Goal: Information Seeking & Learning: Learn about a topic

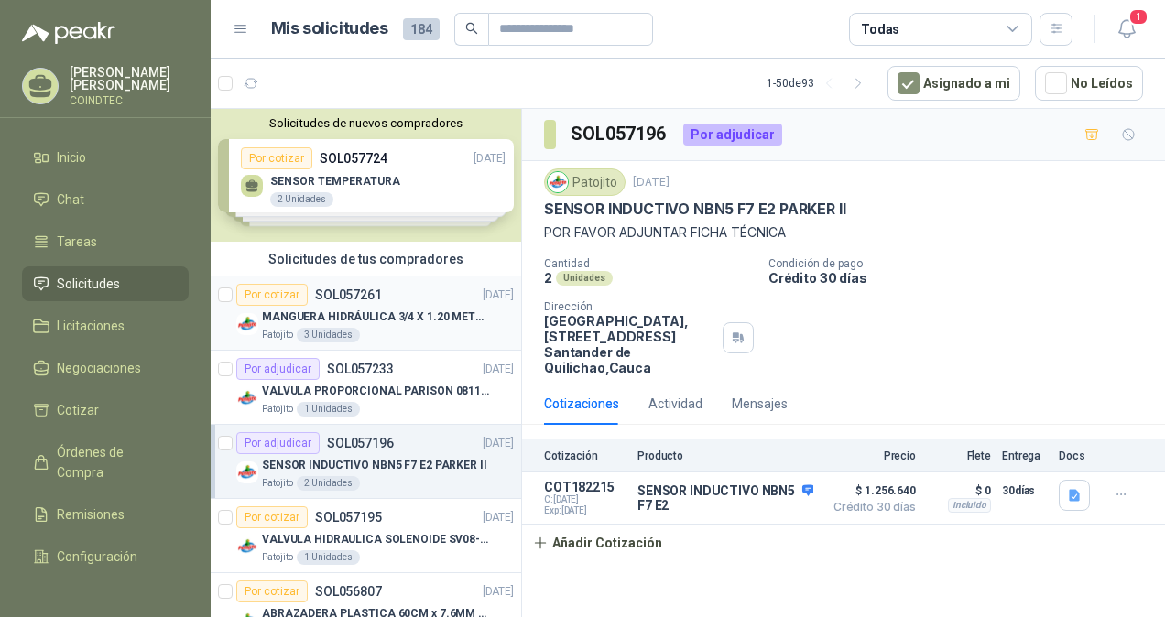
click at [443, 324] on div "MANGUERA HIDRÁULICA 3/4 X 1.20 METROS DE LONGITUD HR-HR-ACOPLADA" at bounding box center [388, 317] width 252 height 22
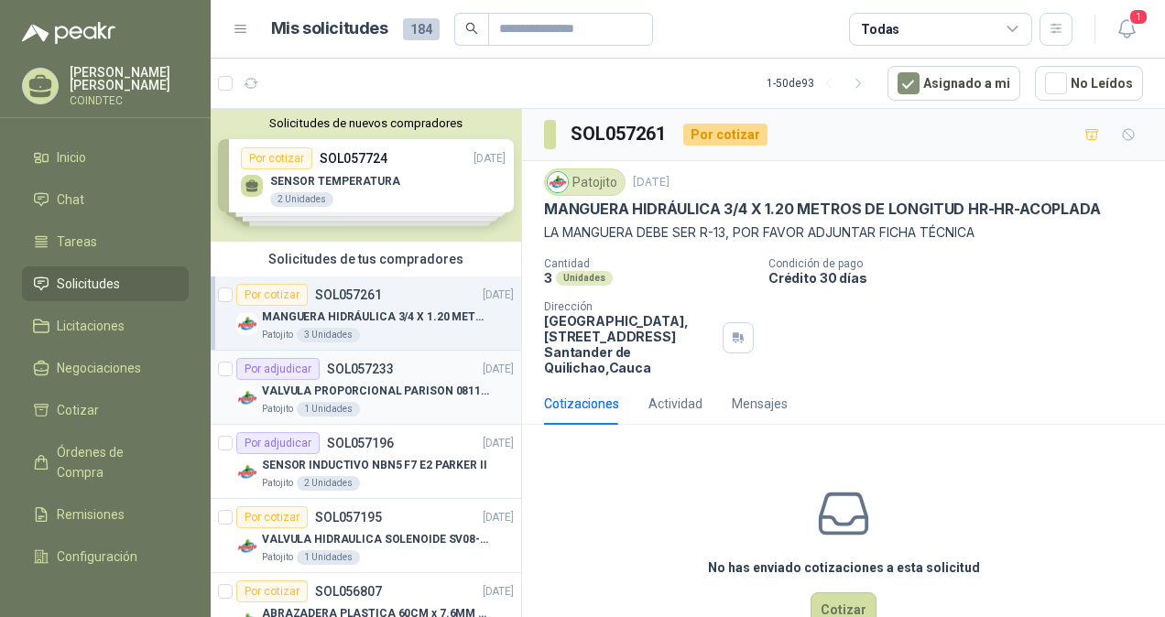
click at [443, 383] on p "VALVULA PROPORCIONAL PARISON 0811404612 / 4WRPEH6C4 REXROTH" at bounding box center [376, 391] width 228 height 17
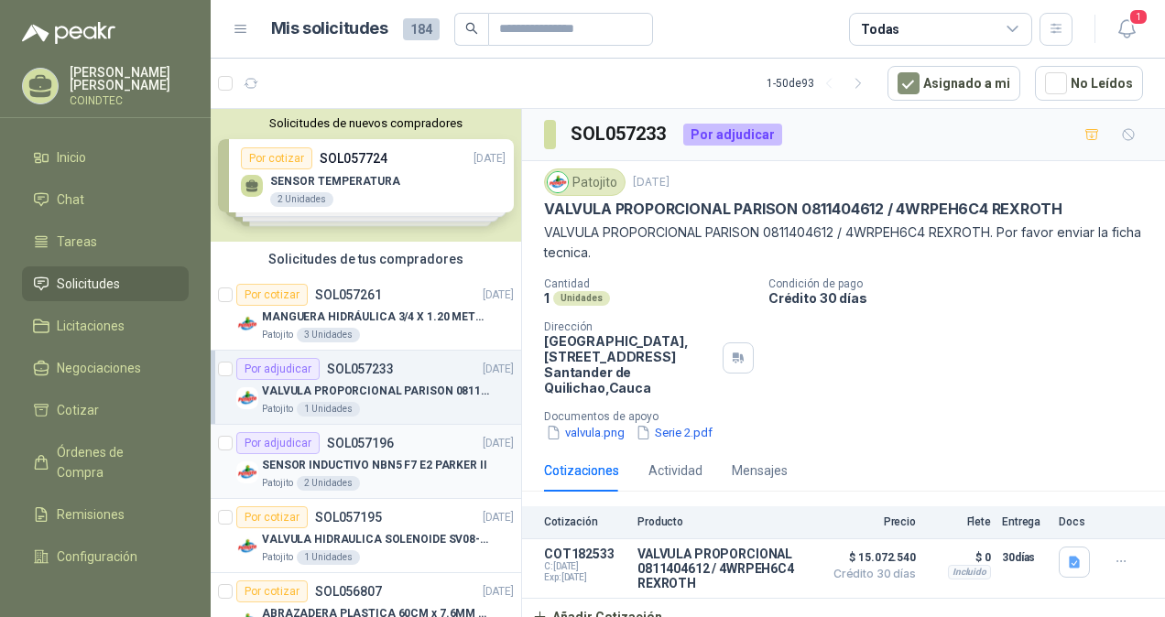
click at [432, 450] on div "Por adjudicar SOL057196 [DATE]" at bounding box center [375, 443] width 278 height 22
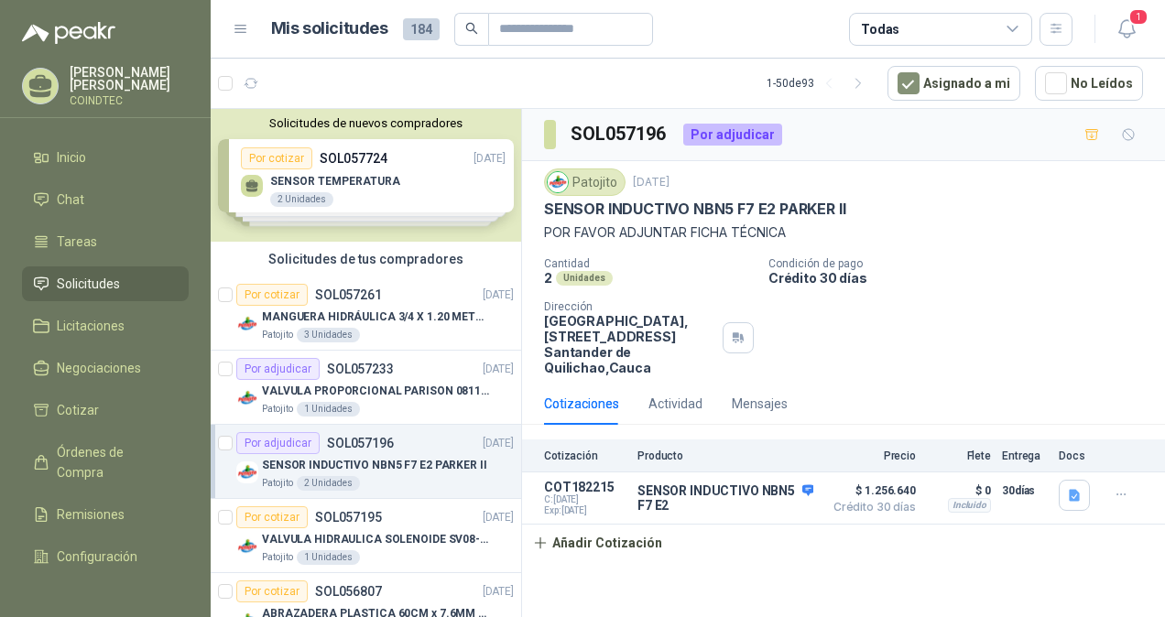
click at [400, 179] on div "Solicitudes de nuevos compradores Por cotizar SOL057724 [DATE] SENSOR TEMPERATU…" at bounding box center [366, 175] width 311 height 133
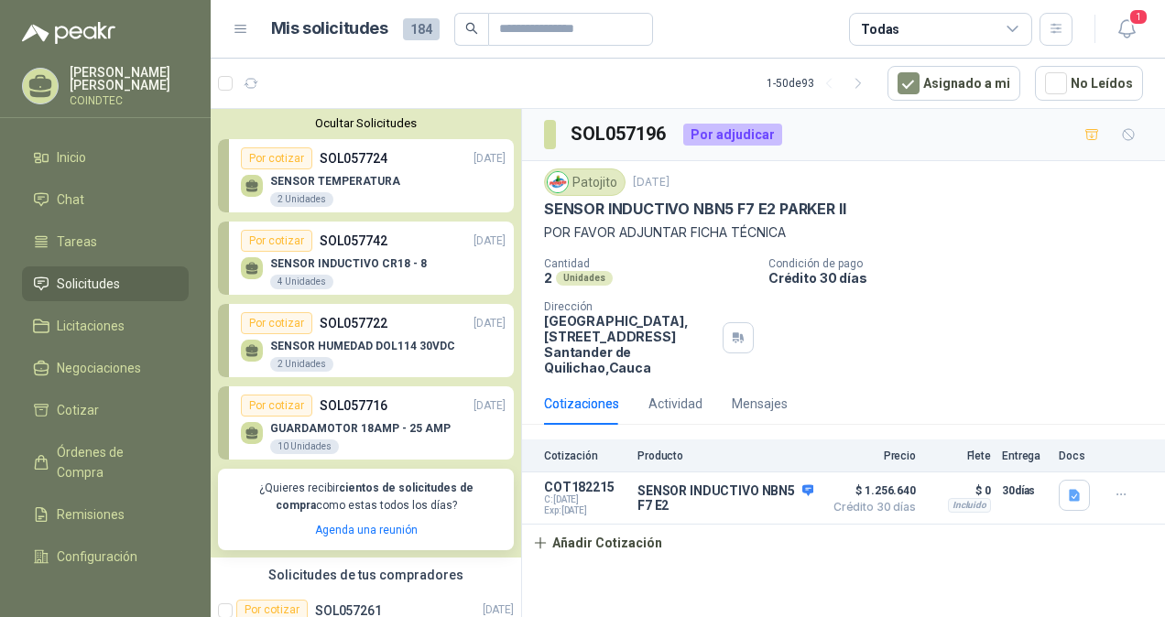
click at [440, 420] on div "GUARDAMOTOR 18AMP - 25 AMP 10 Unidades" at bounding box center [373, 436] width 265 height 38
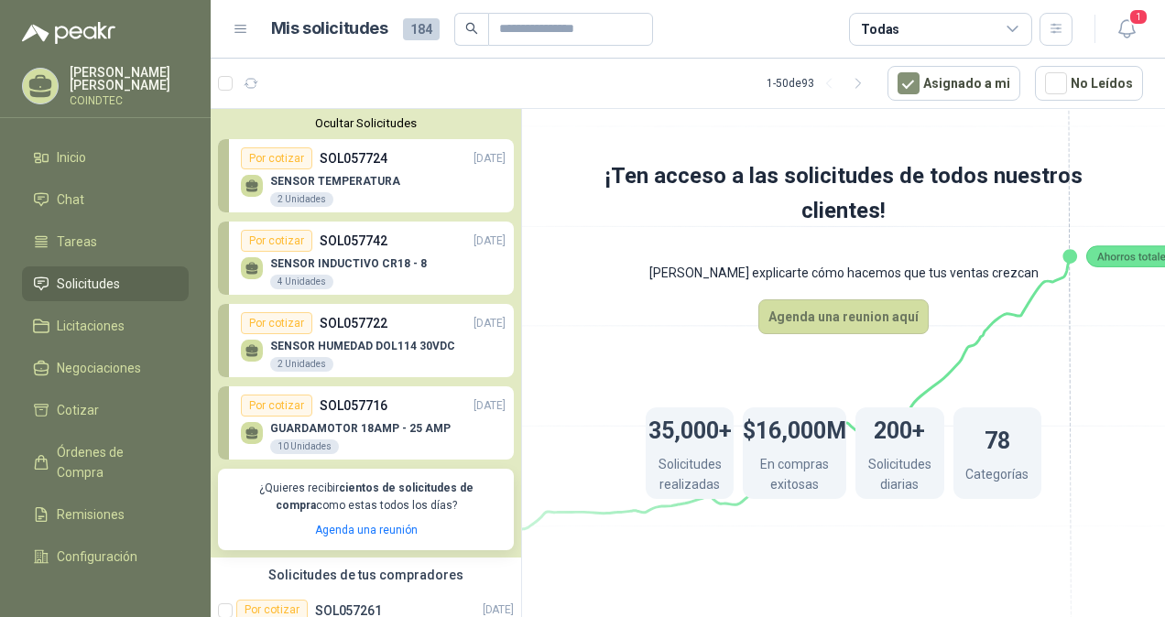
click at [425, 349] on p "SENSOR HUMEDAD DOL114 30VDC" at bounding box center [362, 346] width 185 height 13
click at [403, 235] on div "Por cotizar SOL057742 [DATE]" at bounding box center [373, 241] width 265 height 22
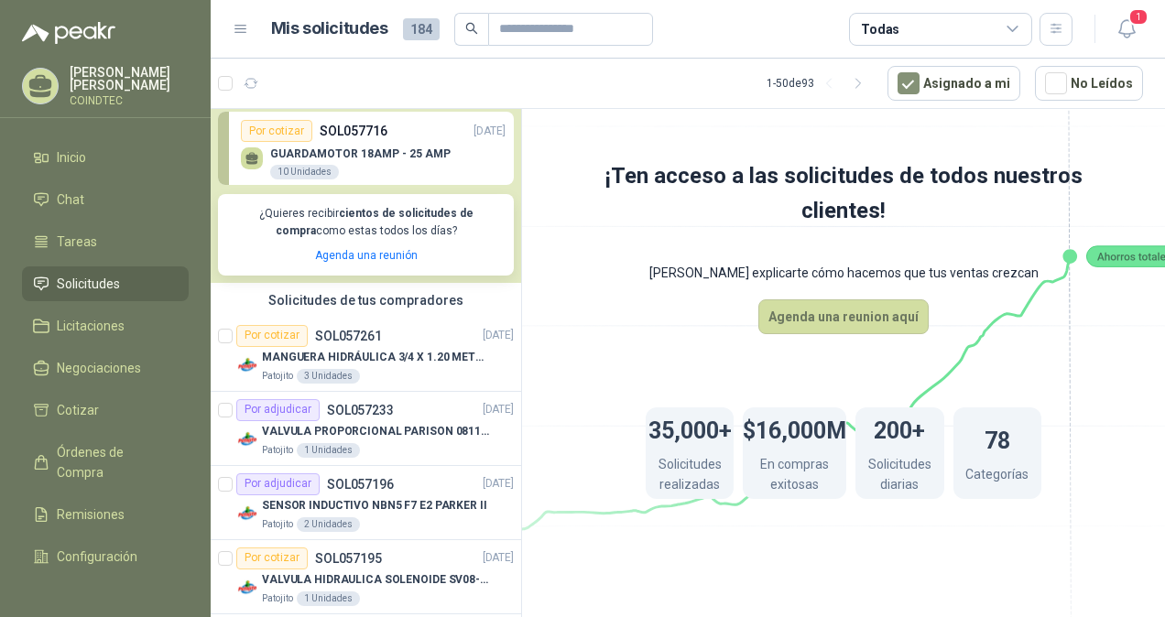
scroll to position [366, 0]
